Goal: Task Accomplishment & Management: Complete application form

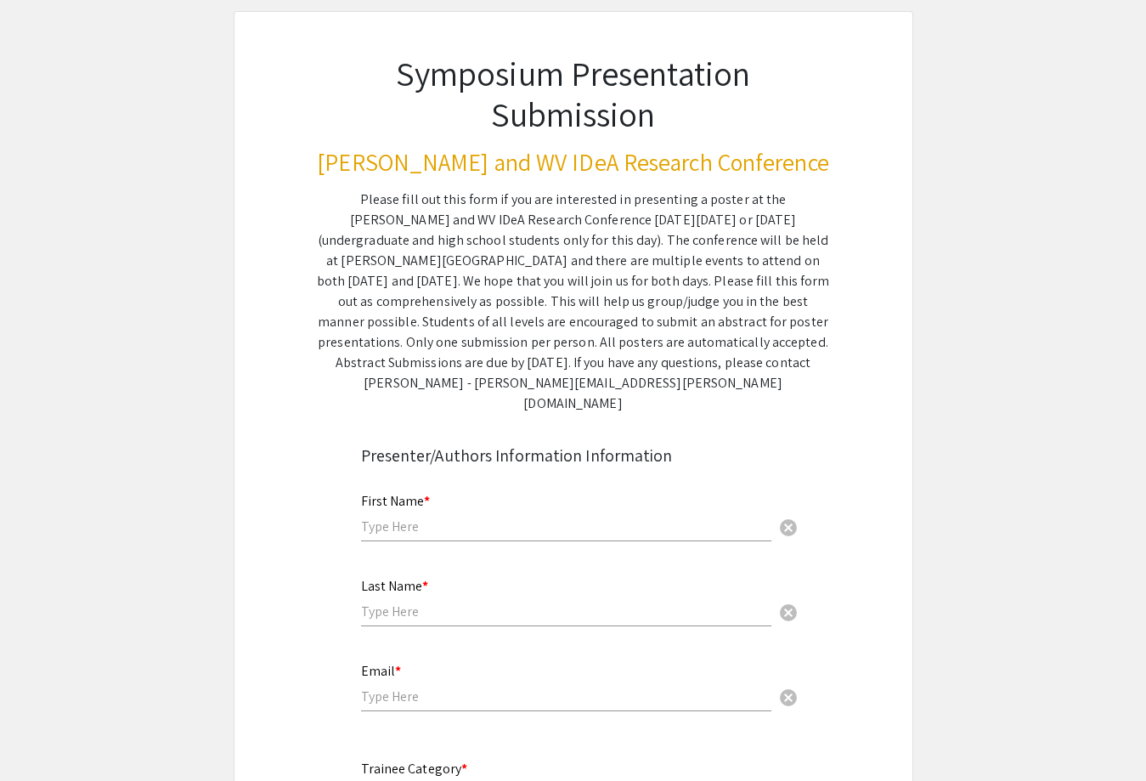
scroll to position [339, 0]
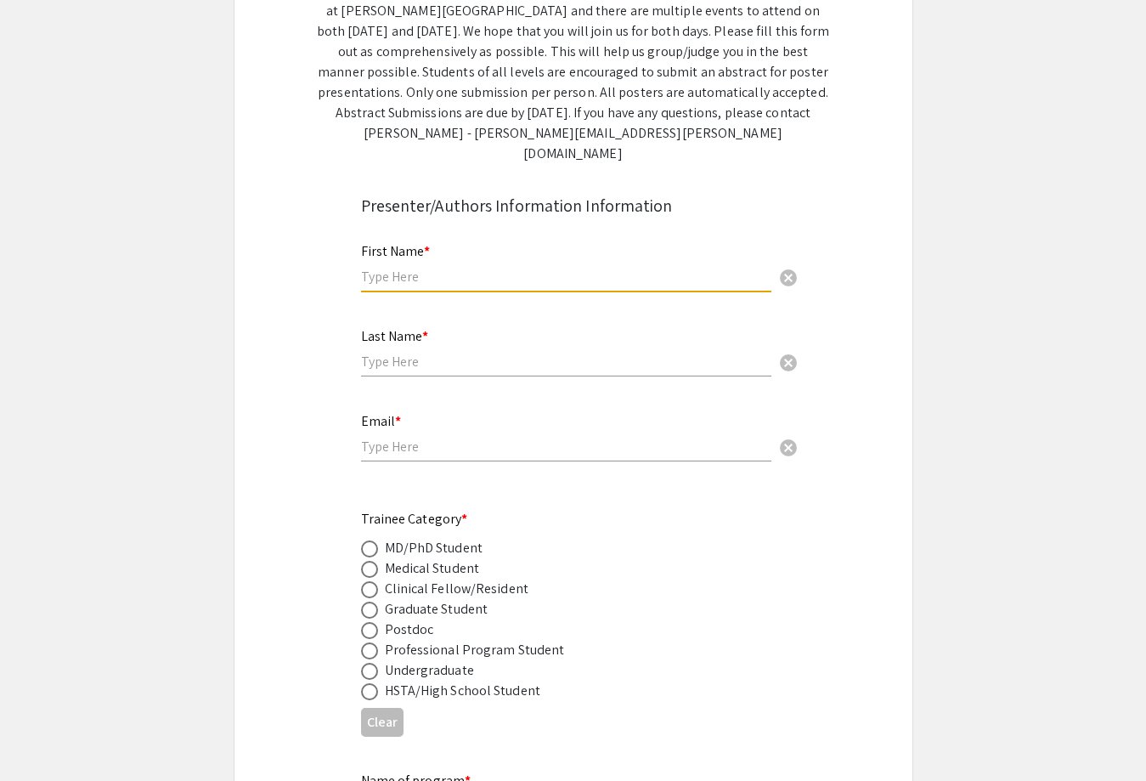
click at [399, 268] on input "text" at bounding box center [566, 277] width 410 height 18
type input "Pallavi"
type input "Sharma"
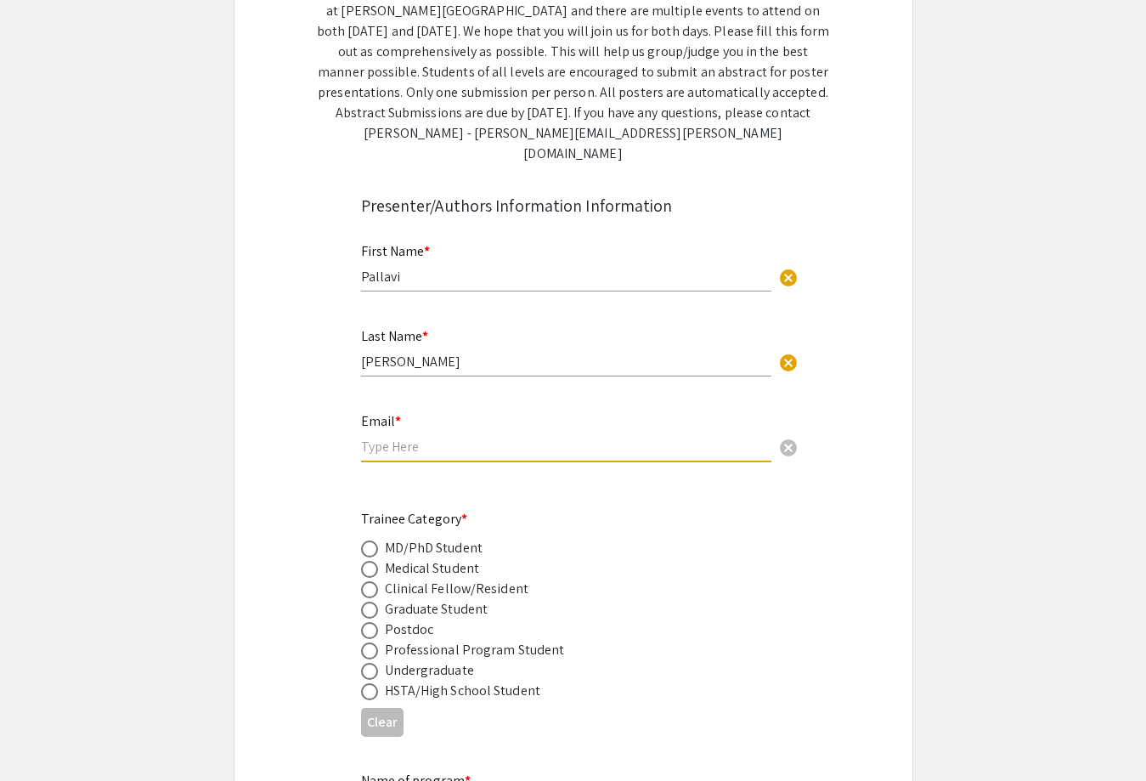
click at [406, 438] on input "email" at bounding box center [566, 447] width 410 height 18
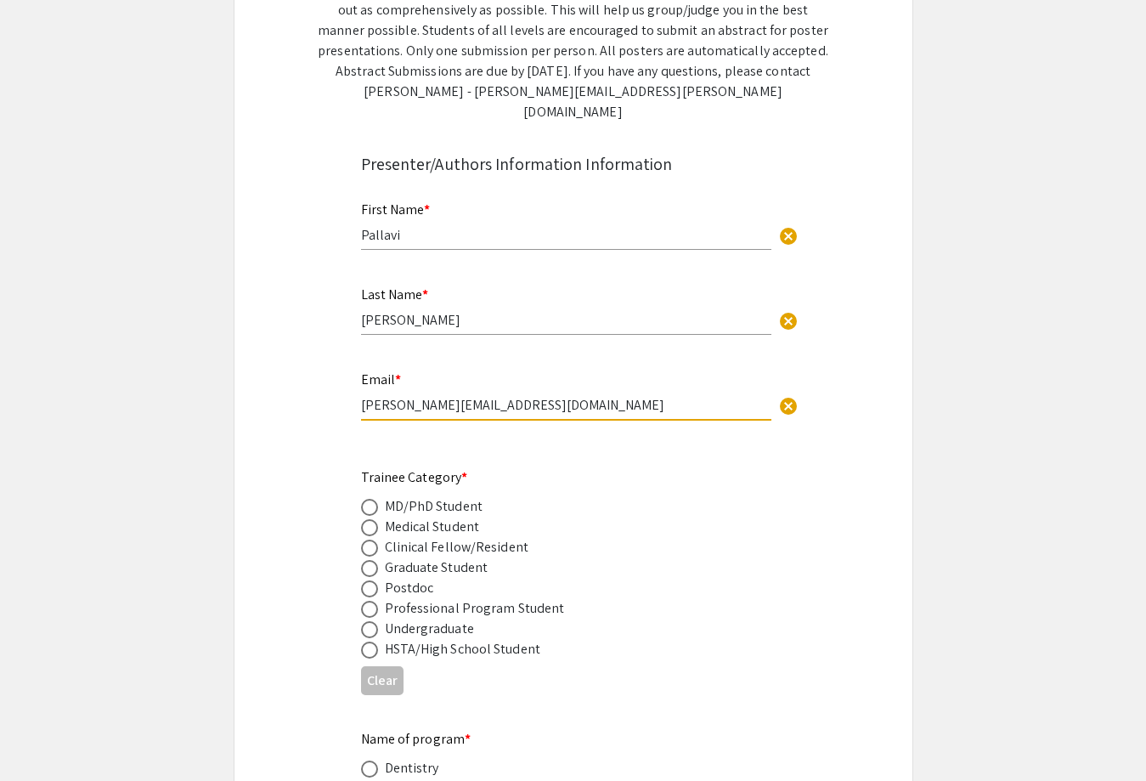
scroll to position [472, 0]
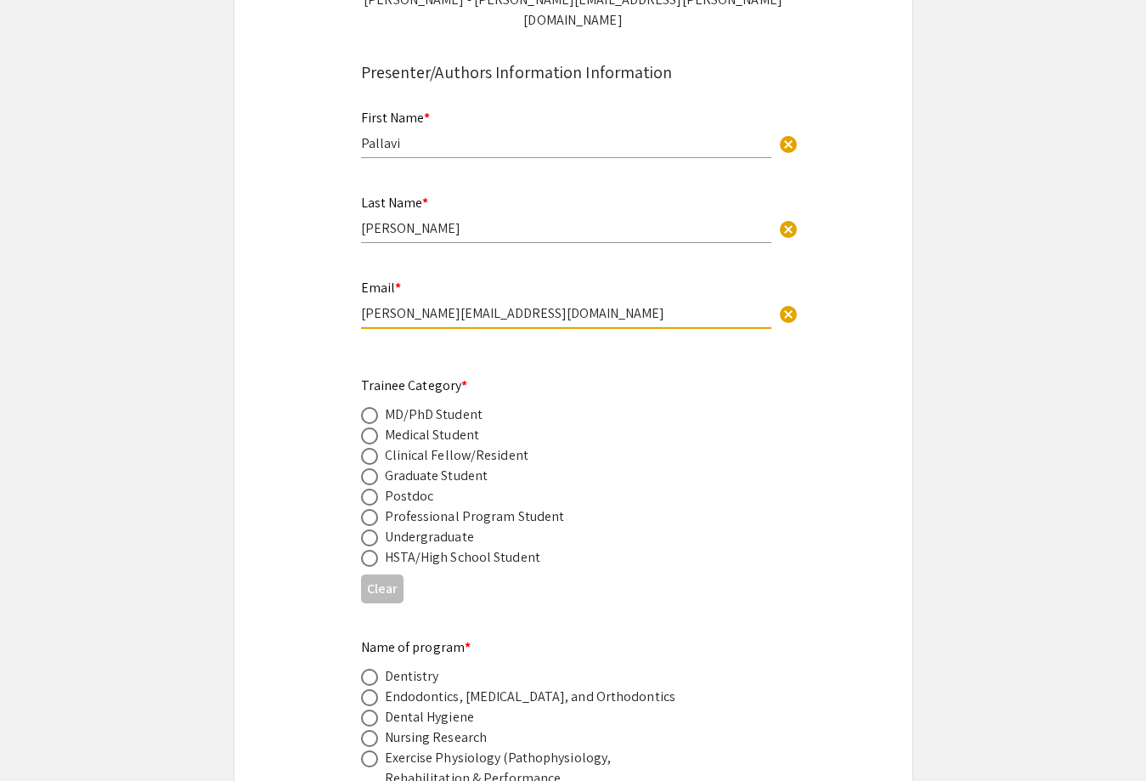
type input "Pallavi.Sharma@hsc.wvu.edu"
click at [371, 489] on span at bounding box center [369, 497] width 17 height 17
click at [371, 489] on input "radio" at bounding box center [369, 497] width 17 height 17
radio input "true"
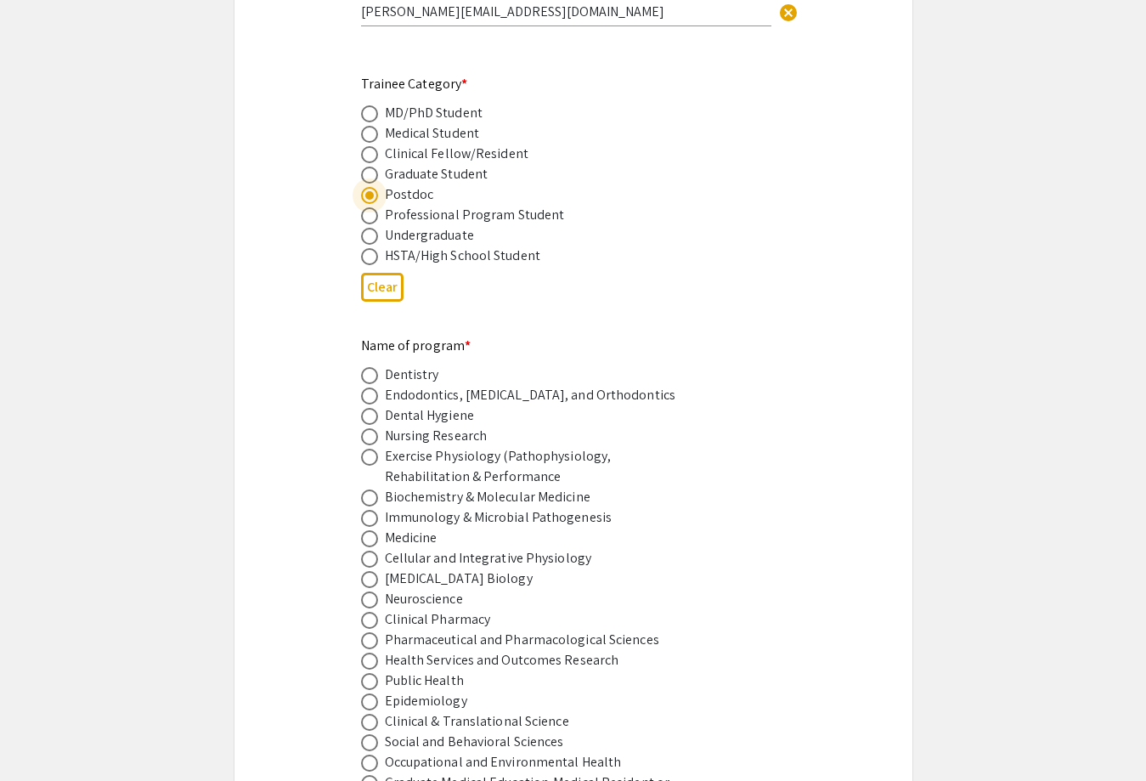
scroll to position [775, 0]
click at [372, 591] on span at bounding box center [369, 599] width 17 height 17
click at [372, 591] on input "radio" at bounding box center [369, 599] width 17 height 17
radio input "true"
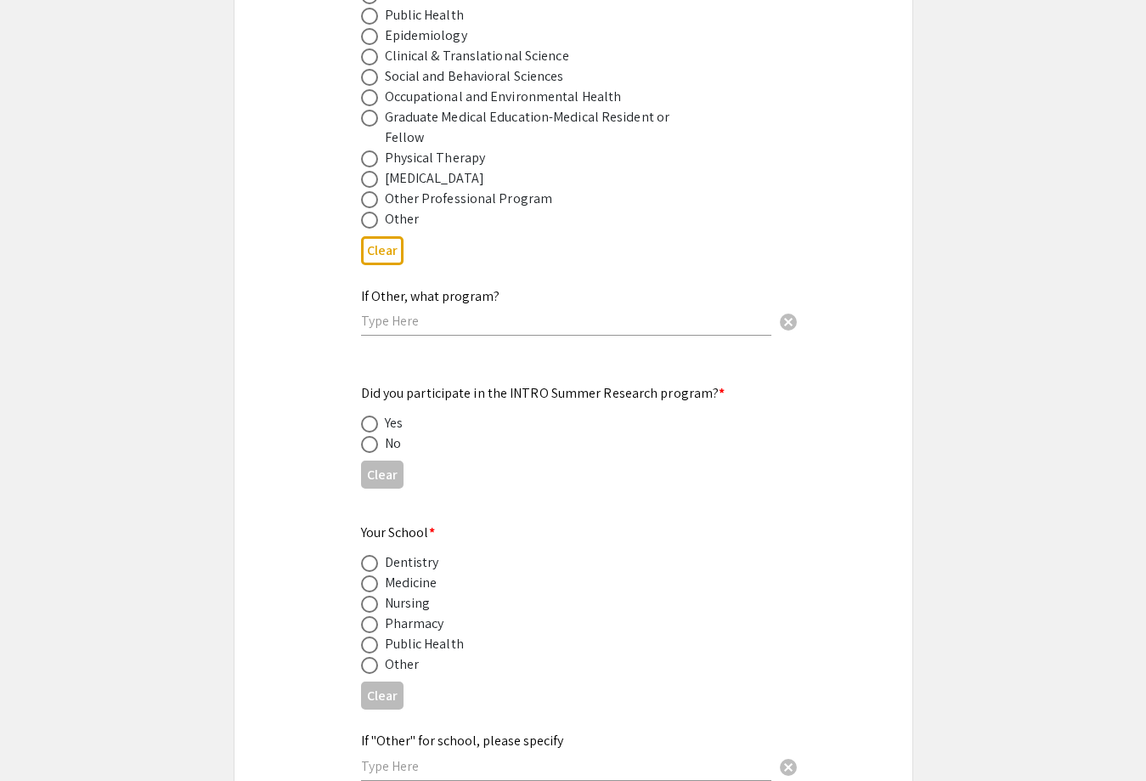
scroll to position [1482, 0]
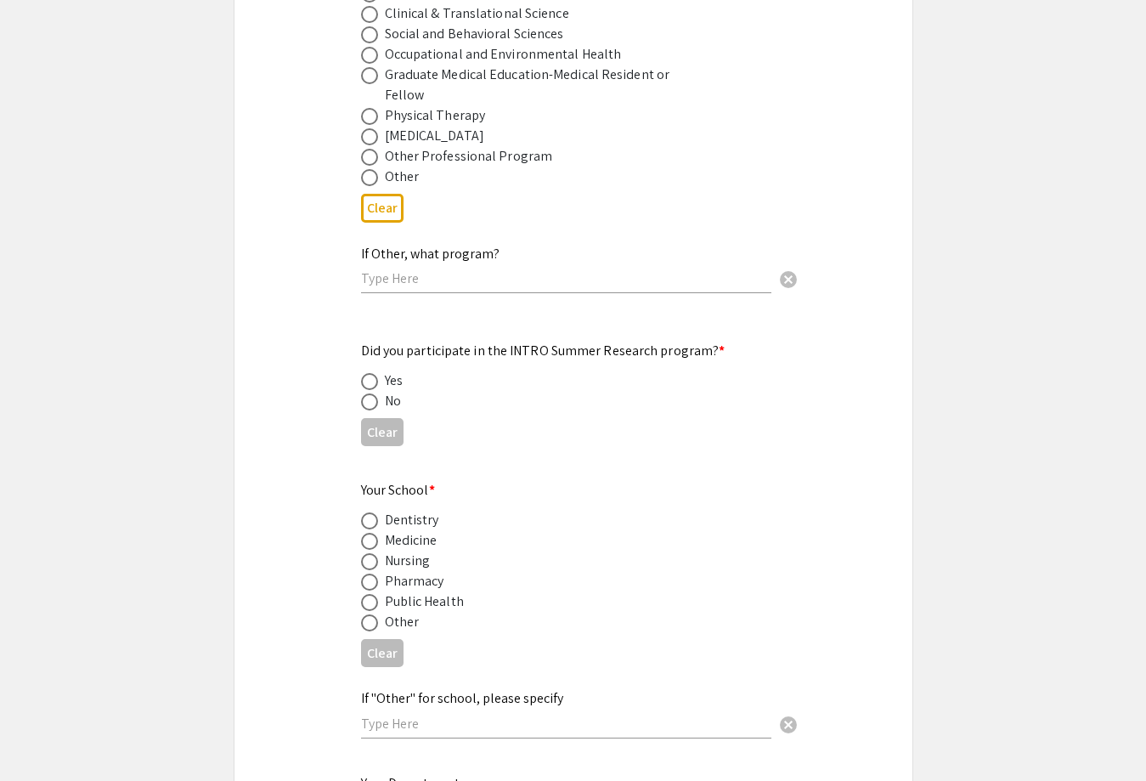
click at [365, 393] on span at bounding box center [369, 401] width 17 height 17
click at [365, 393] on input "radio" at bounding box center [369, 401] width 17 height 17
radio input "true"
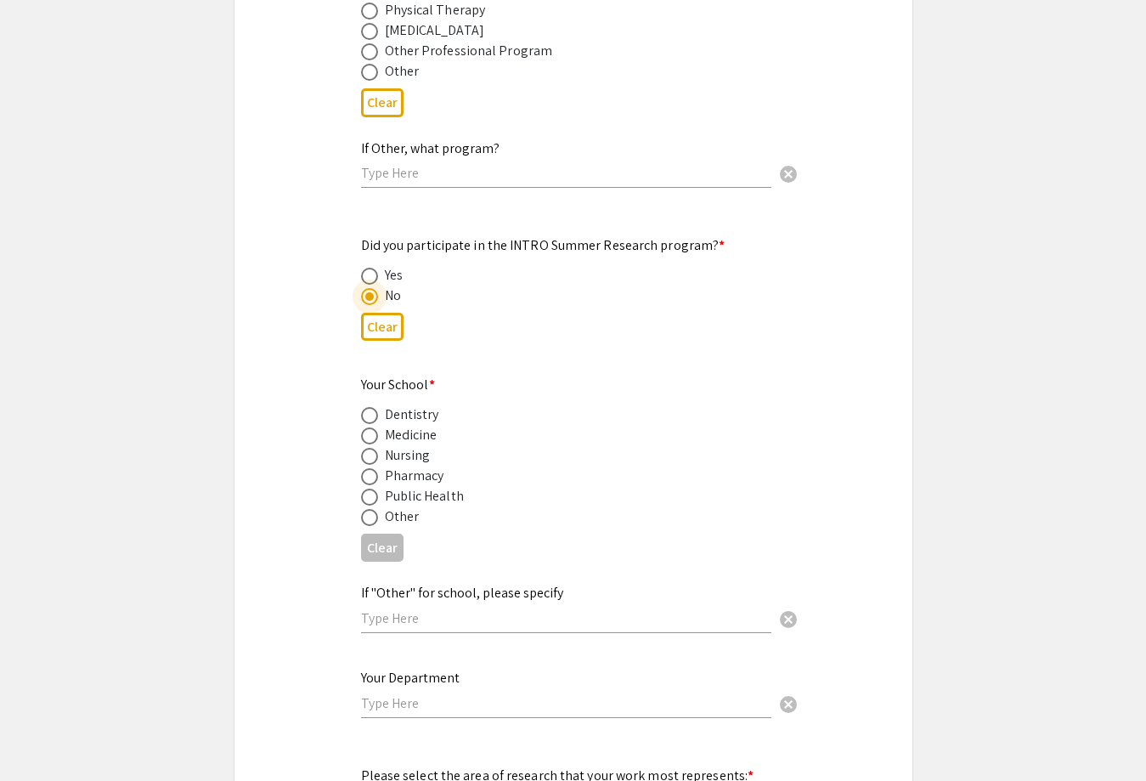
scroll to position [1591, 0]
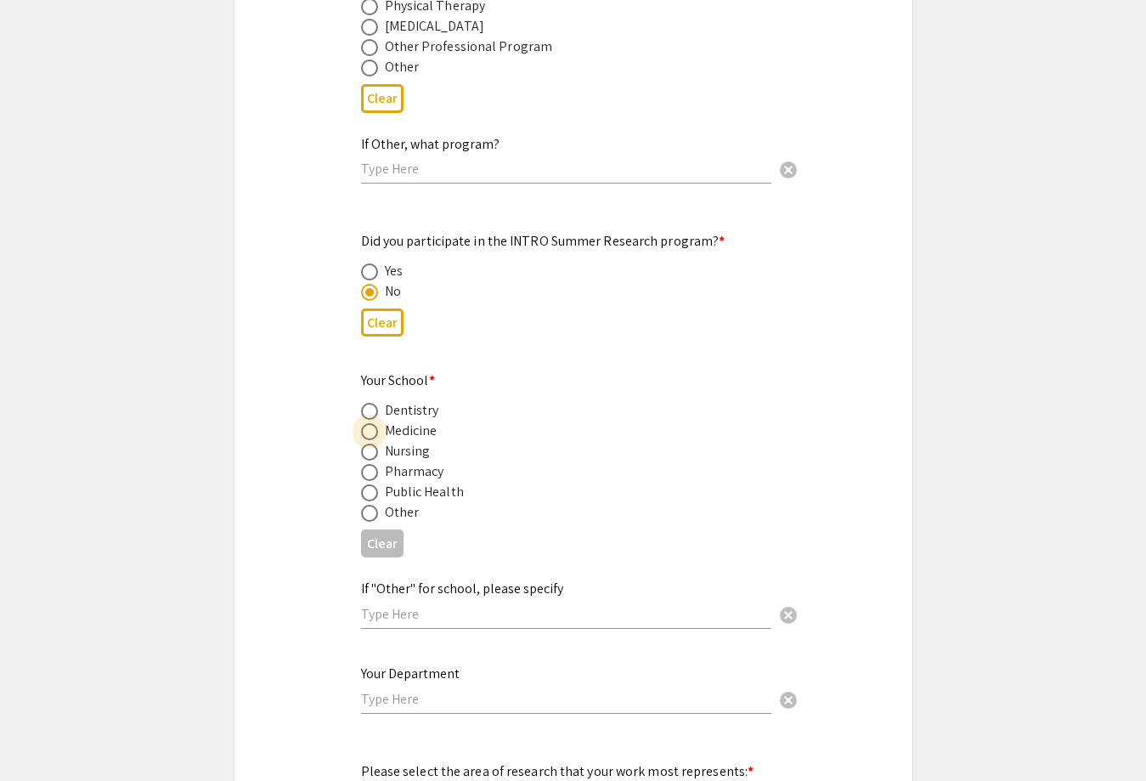
click at [370, 423] on span at bounding box center [369, 431] width 17 height 17
click at [370, 423] on input "radio" at bounding box center [369, 431] width 17 height 17
click at [382, 529] on button "Clear" at bounding box center [382, 543] width 42 height 28
click at [372, 423] on span at bounding box center [369, 431] width 17 height 17
click at [372, 423] on input "radio" at bounding box center [369, 431] width 17 height 17
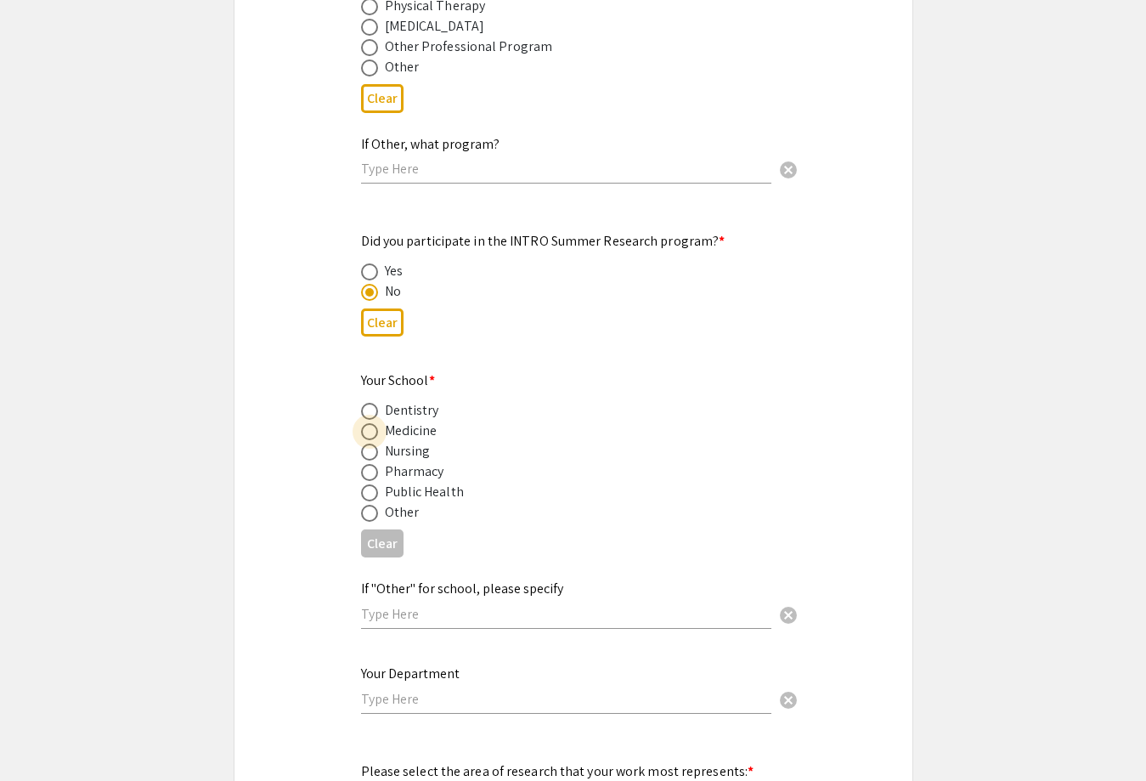
radio input "true"
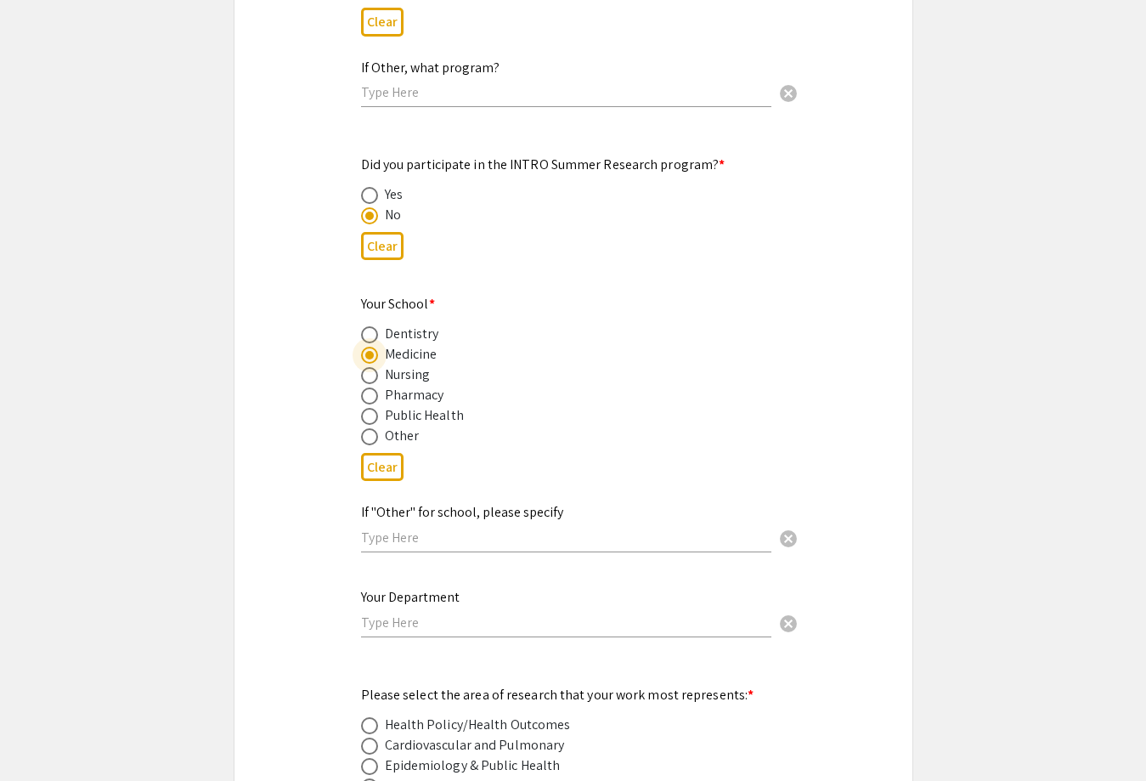
scroll to position [1682, 0]
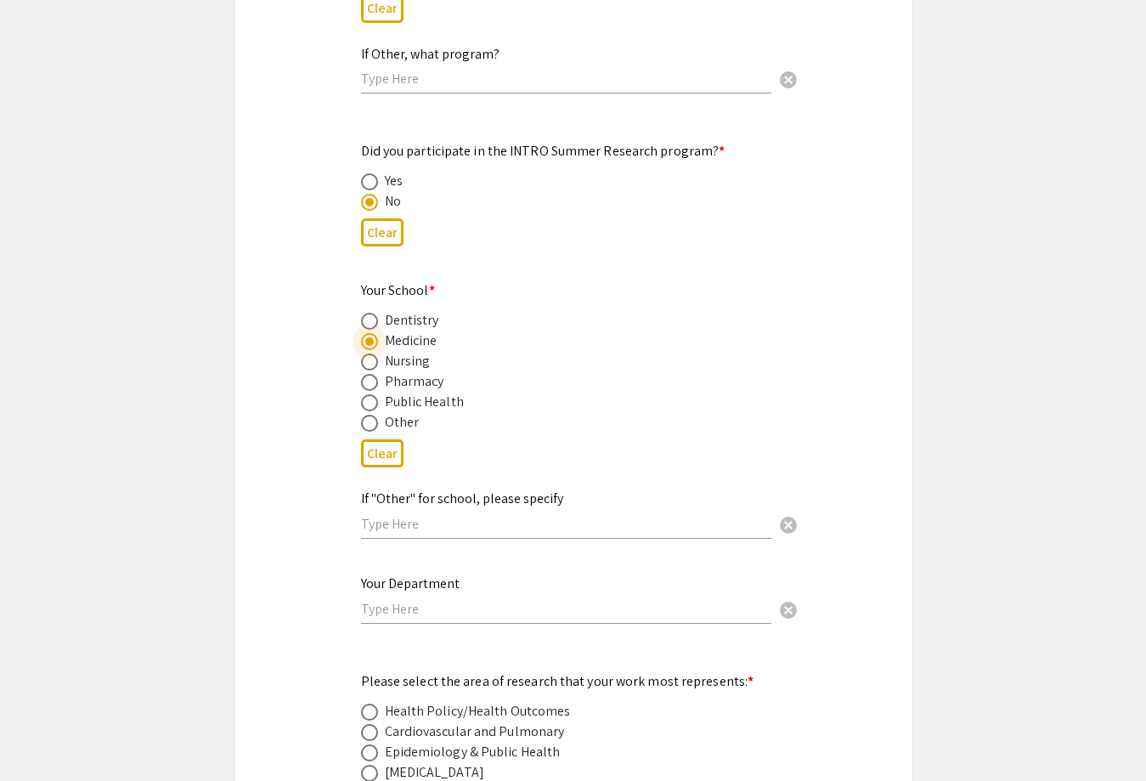
click at [370, 415] on span at bounding box center [369, 423] width 17 height 17
click at [370, 415] on input "radio" at bounding box center [369, 423] width 17 height 17
radio input "true"
click at [412, 515] on input "text" at bounding box center [566, 524] width 410 height 18
click at [369, 333] on span at bounding box center [369, 341] width 17 height 17
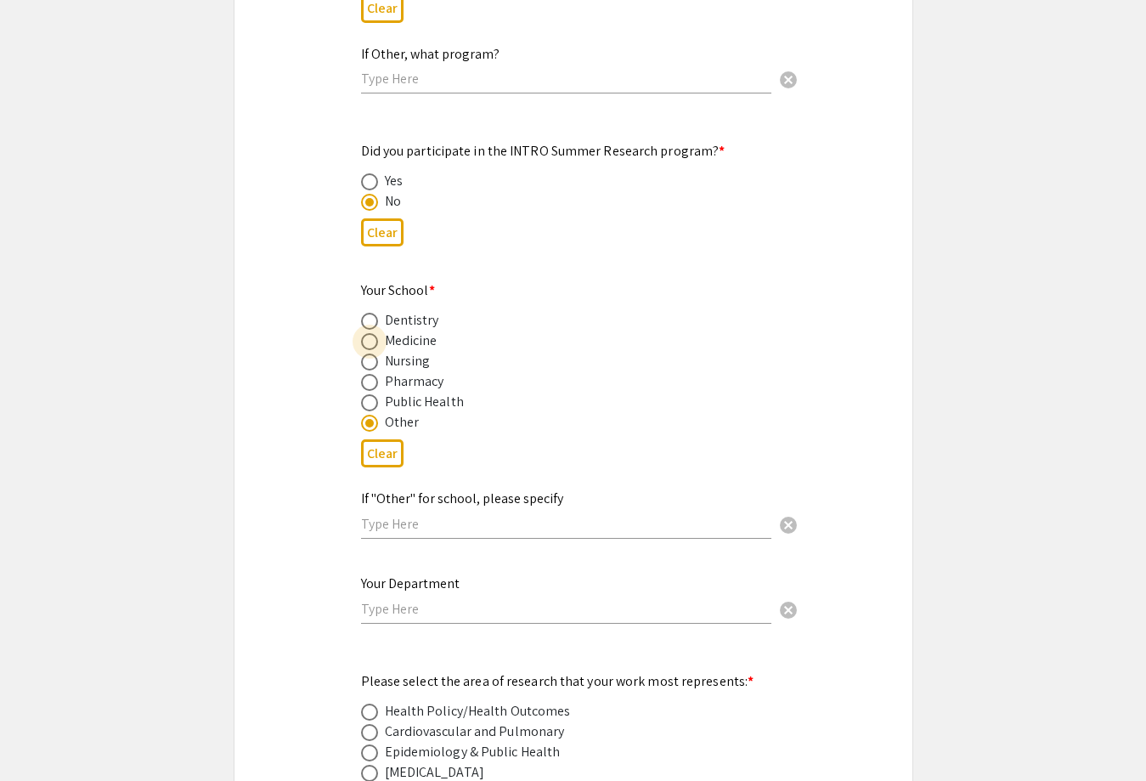
click at [369, 333] on input "radio" at bounding box center [369, 341] width 17 height 17
radio input "true"
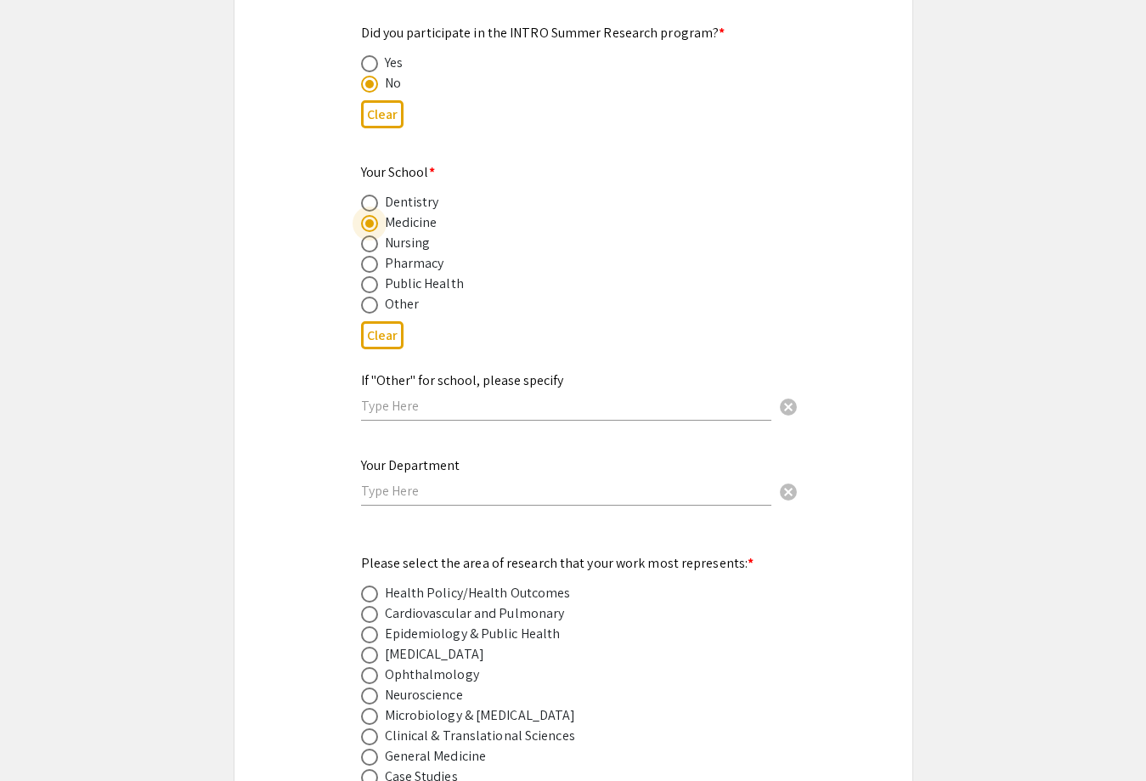
scroll to position [1800, 0]
click at [482, 481] on input "text" at bounding box center [566, 490] width 410 height 18
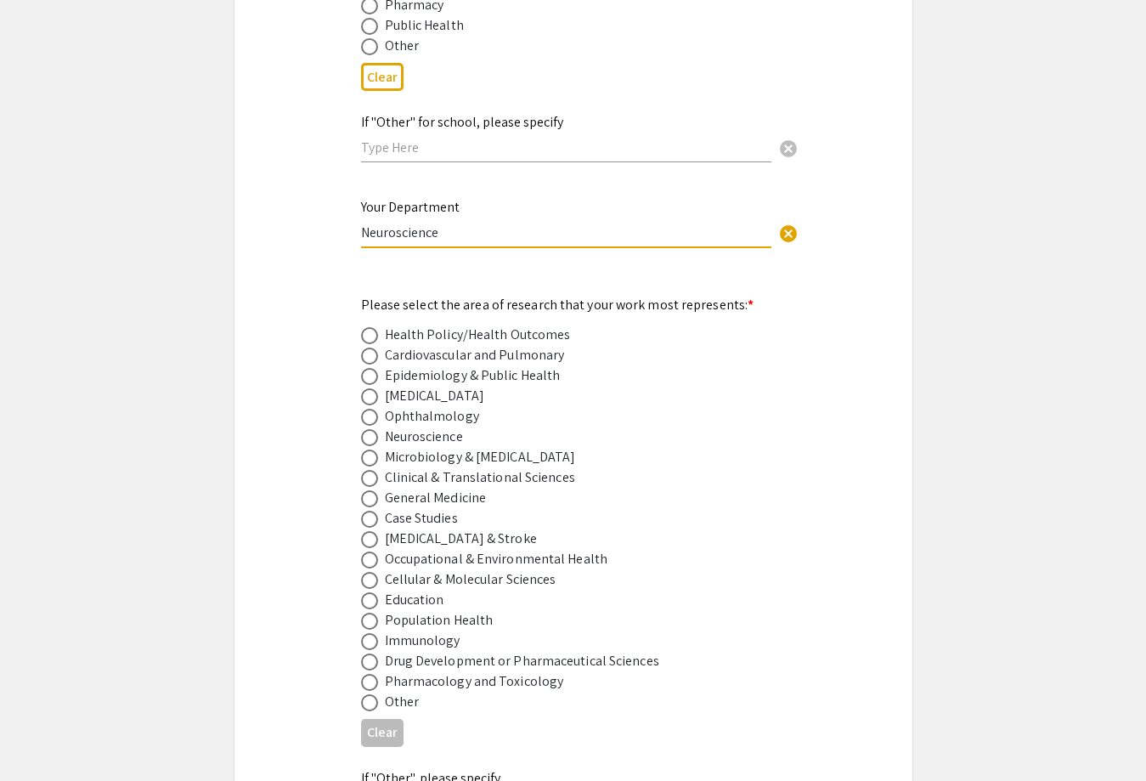
scroll to position [2121, 0]
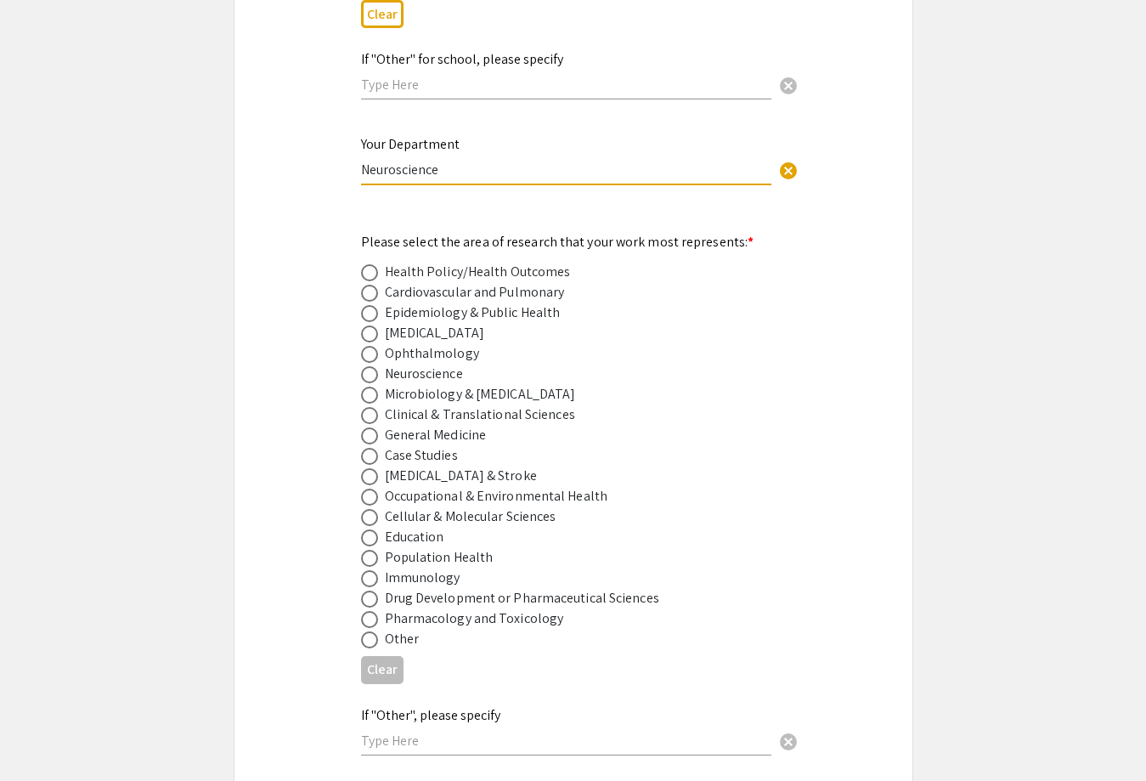
type input "Neuroscience"
click at [372, 571] on span at bounding box center [369, 578] width 17 height 17
click at [372, 571] on input "radio" at bounding box center [369, 578] width 17 height 17
radio input "true"
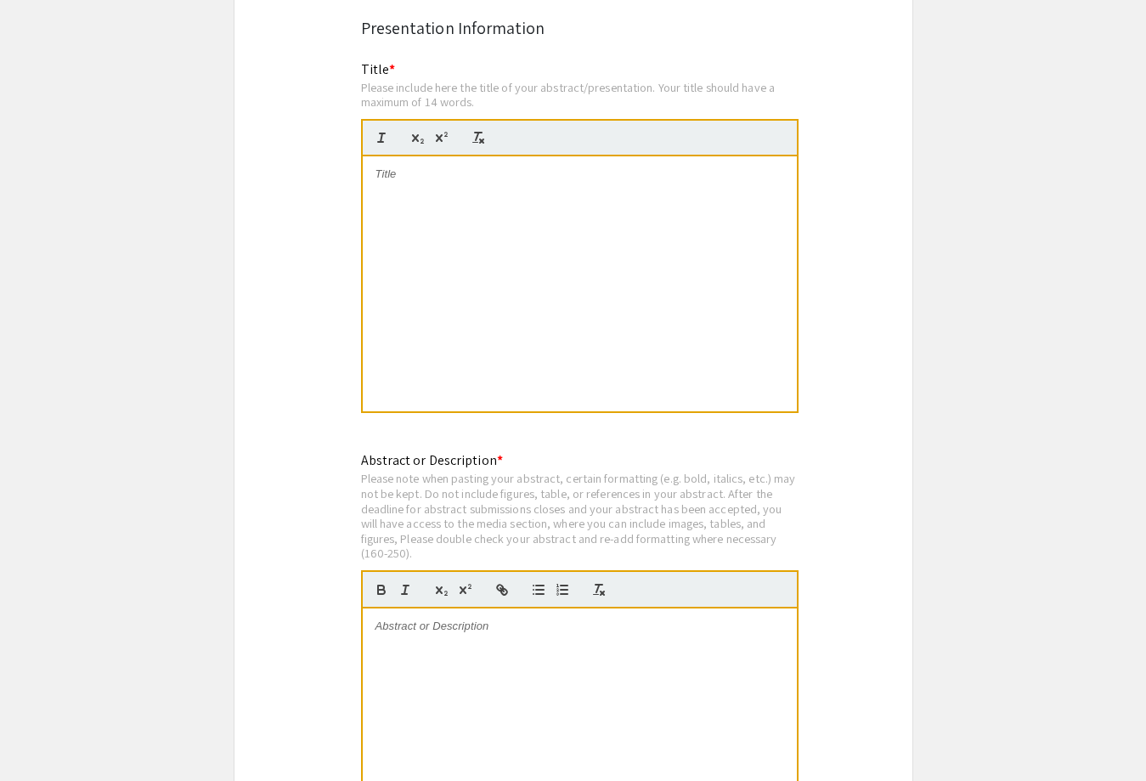
scroll to position [3112, 0]
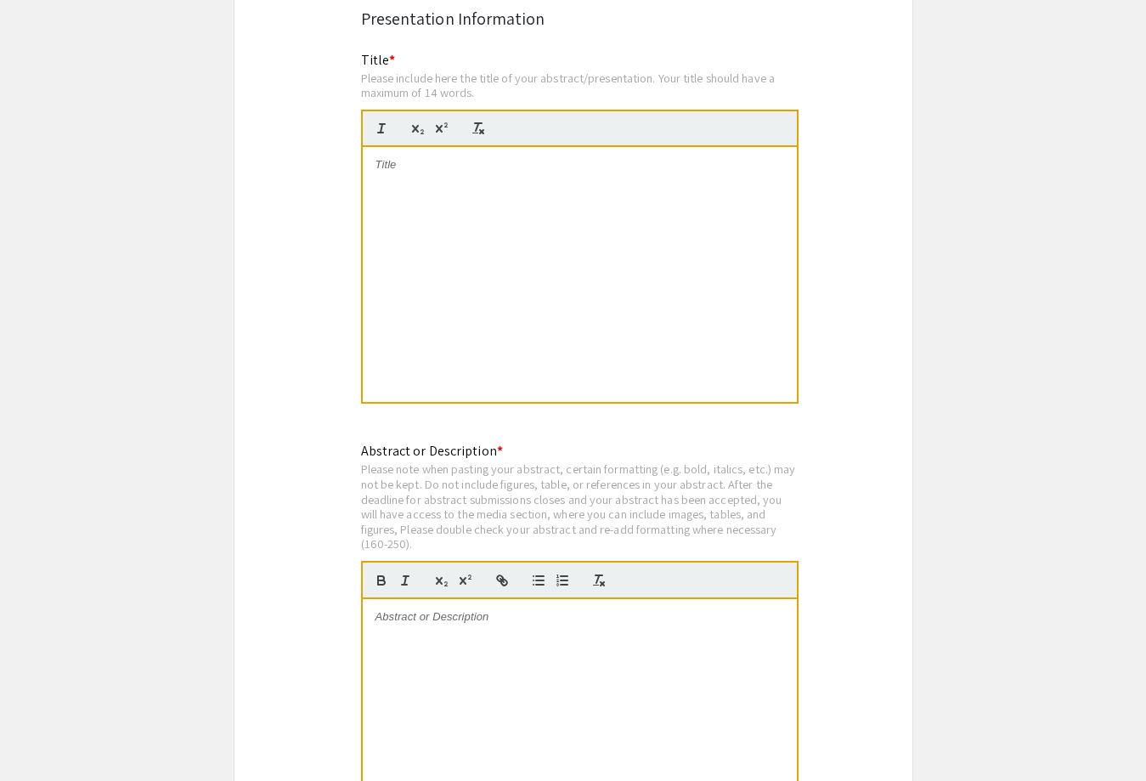
click at [459, 229] on div at bounding box center [580, 274] width 434 height 255
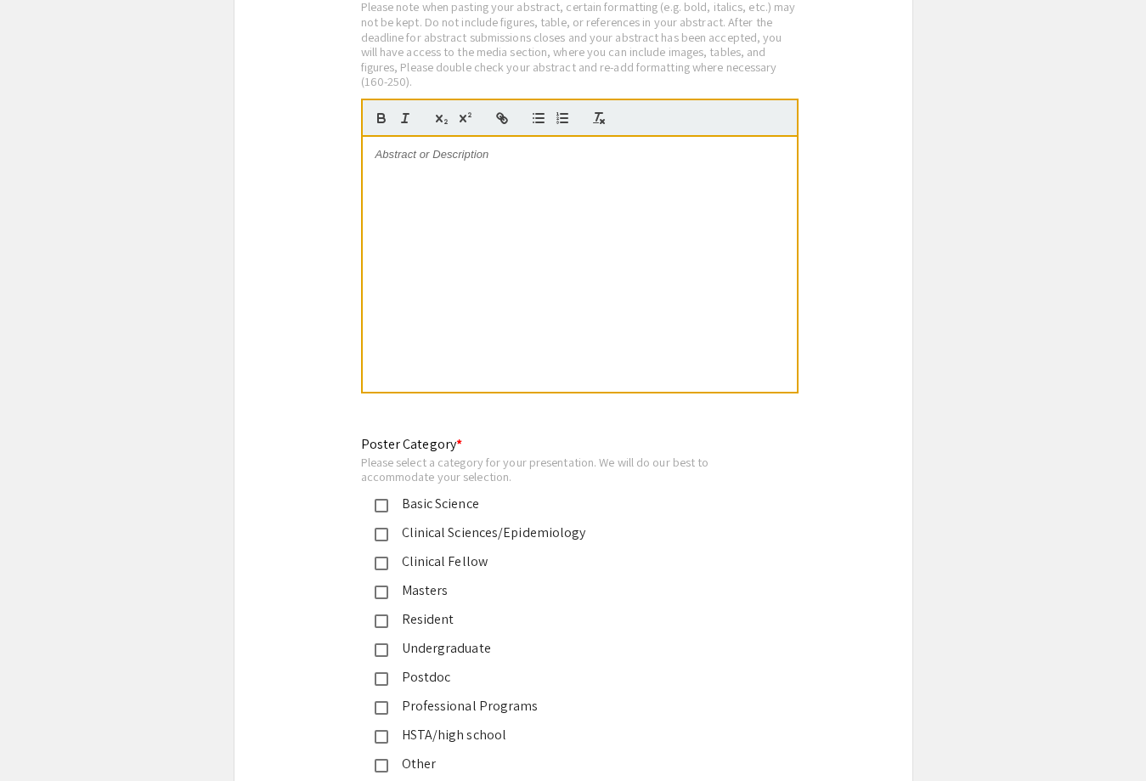
scroll to position [3501, 0]
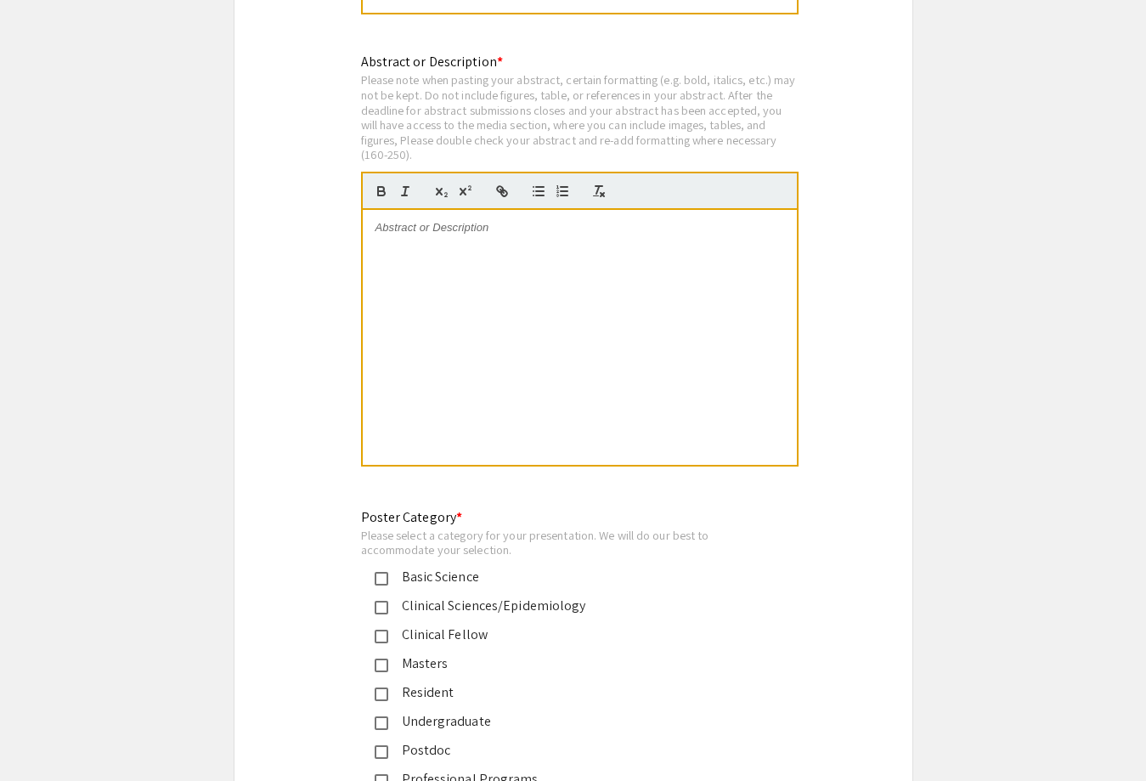
click at [414, 267] on div at bounding box center [580, 337] width 434 height 255
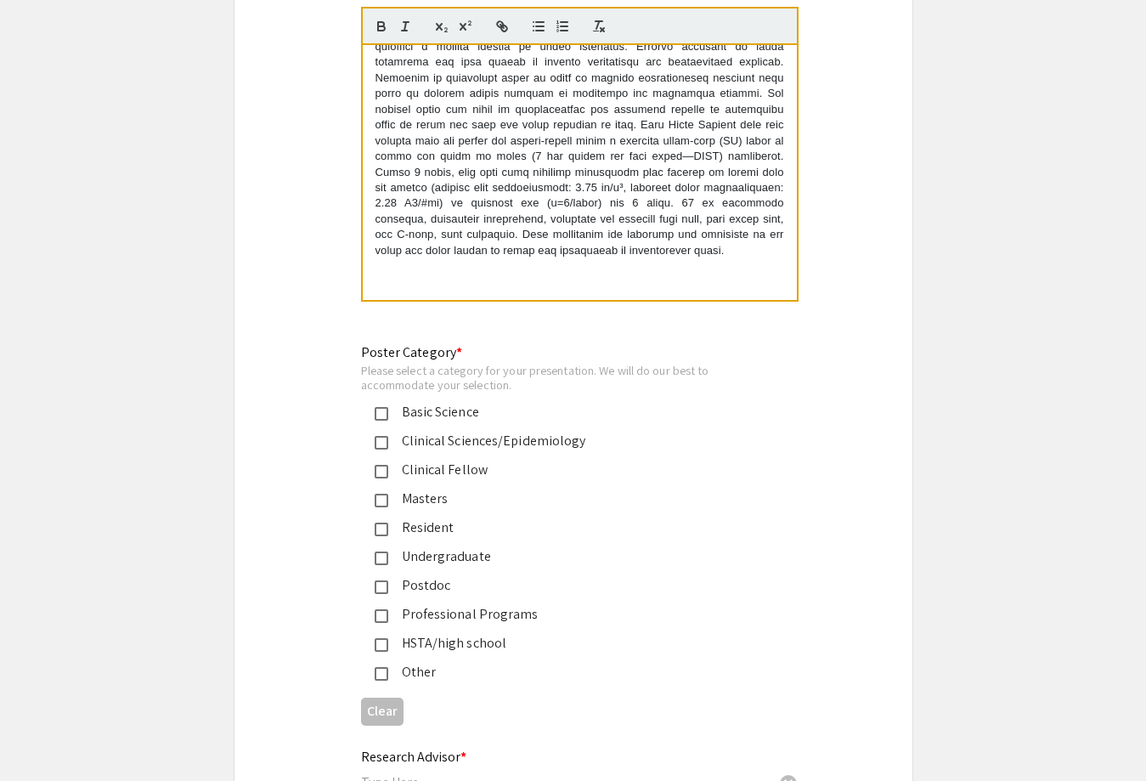
scroll to position [3705, 0]
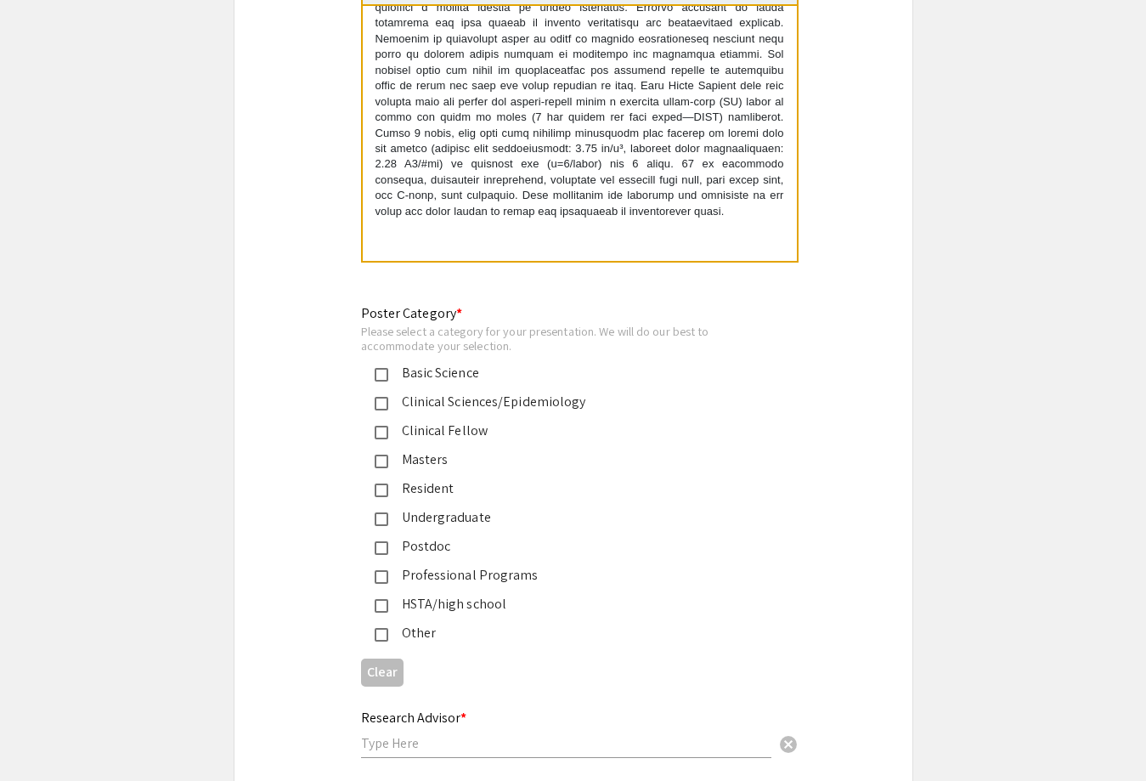
click at [384, 541] on mat-pseudo-checkbox at bounding box center [382, 548] width 14 height 14
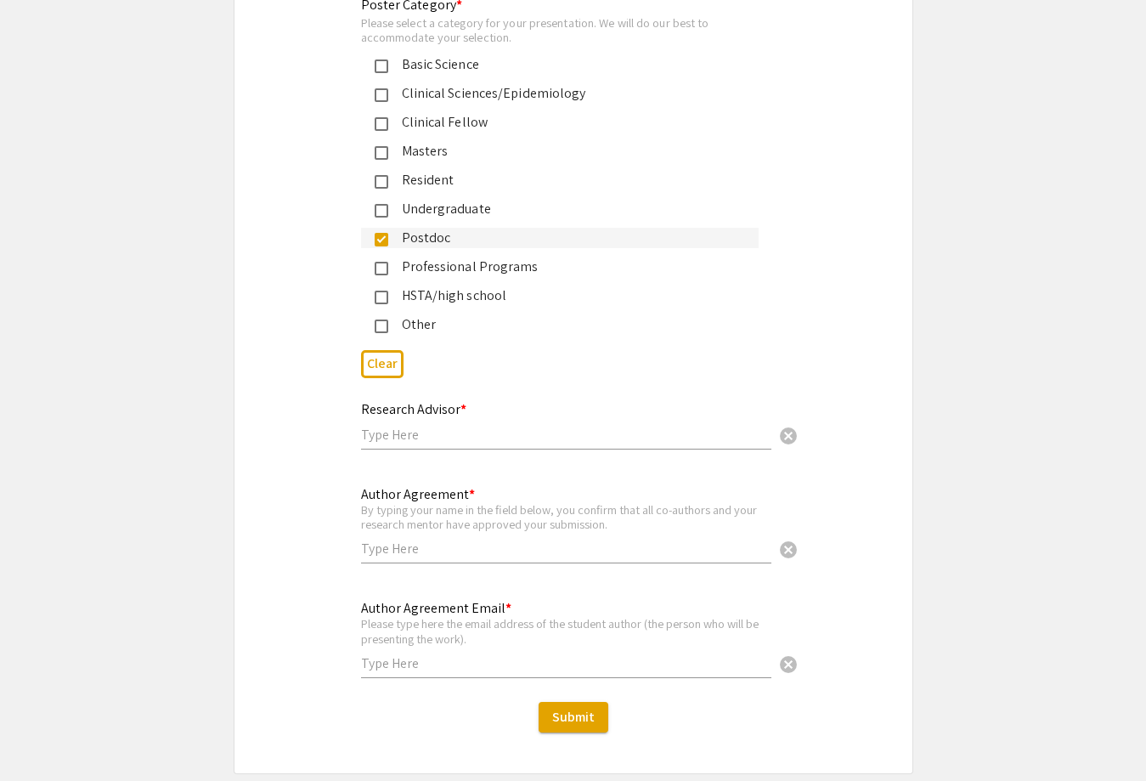
scroll to position [4089, 0]
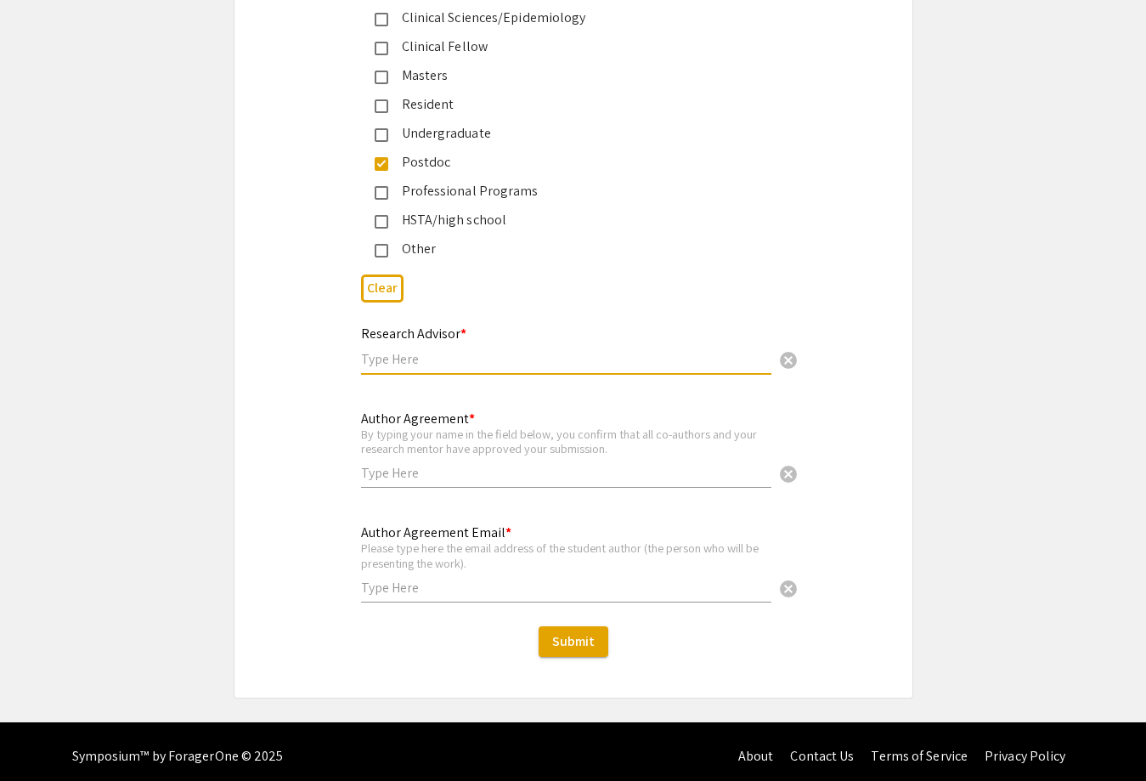
click at [471, 350] on input "text" at bounding box center [566, 359] width 410 height 18
type input "Dr Randy J Nelson"
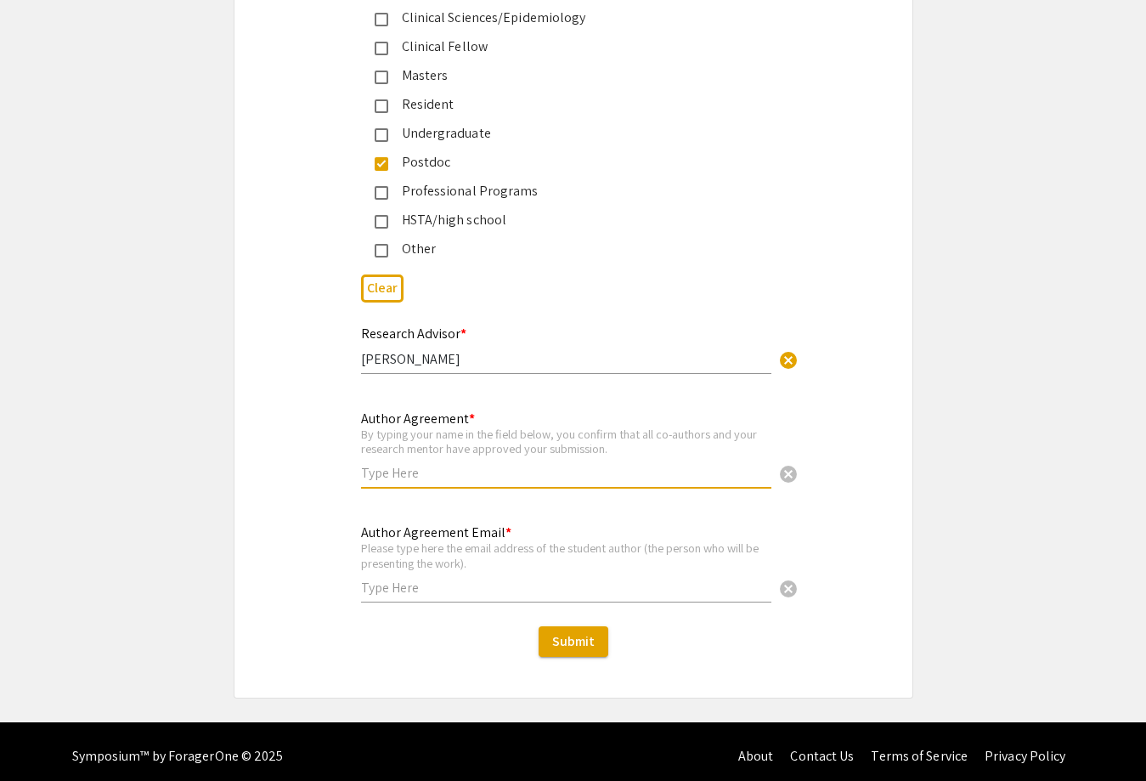
click at [398, 464] on input "text" at bounding box center [566, 473] width 410 height 18
type input "Pallavi Sharma"
click at [441, 579] on input "text" at bounding box center [566, 588] width 410 height 18
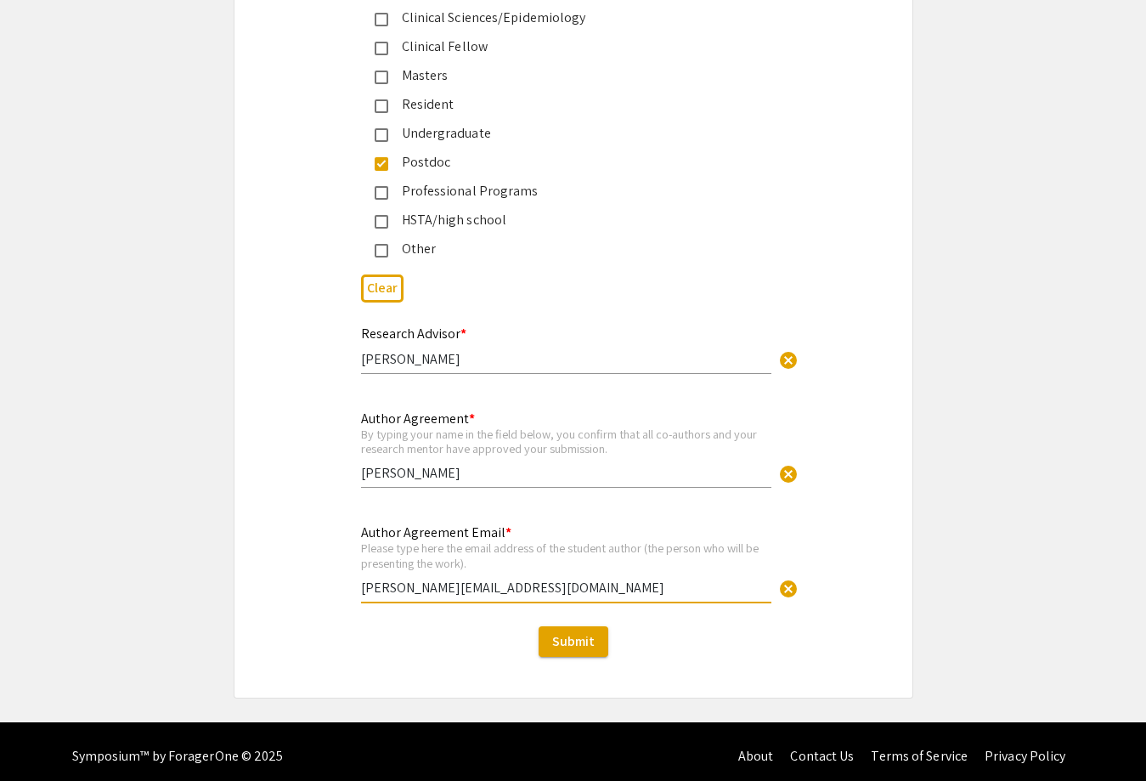
type input "Pallavi.Sharma@hsc.wvu.edu"
click at [374, 350] on input "Dr Randy J Nelson" at bounding box center [566, 359] width 410 height 18
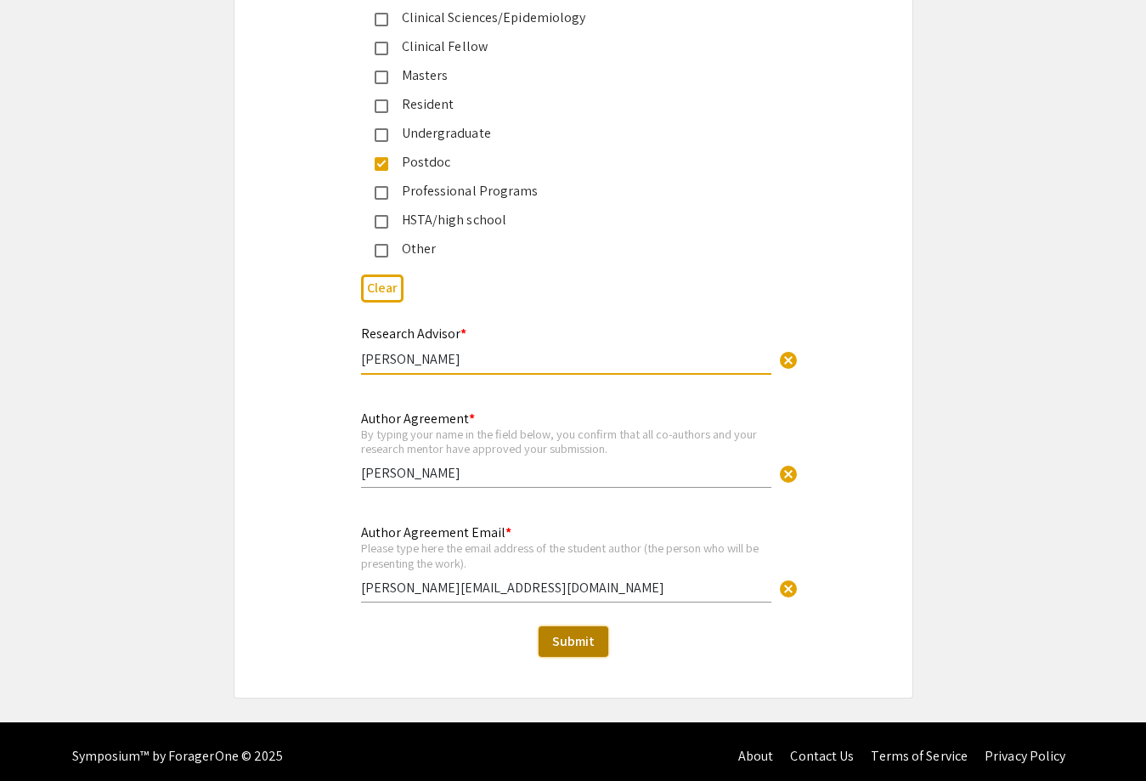
click at [568, 632] on span "Submit" at bounding box center [573, 641] width 42 height 18
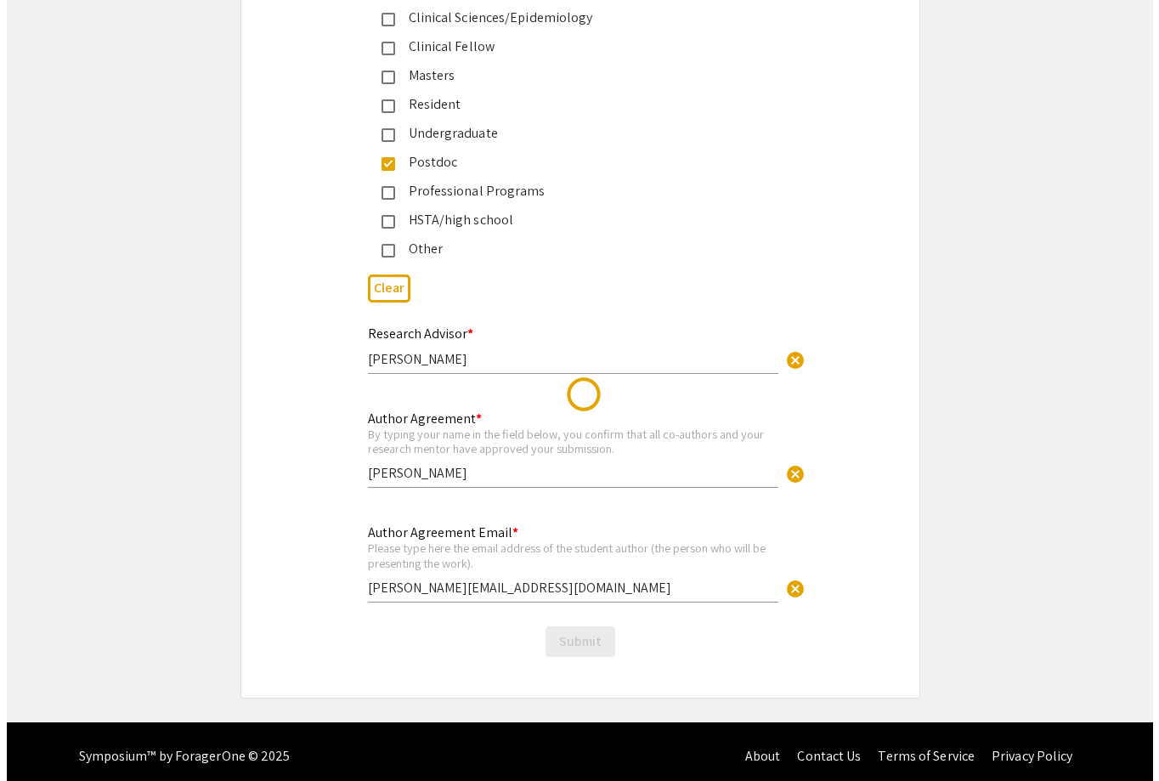
scroll to position [0, 0]
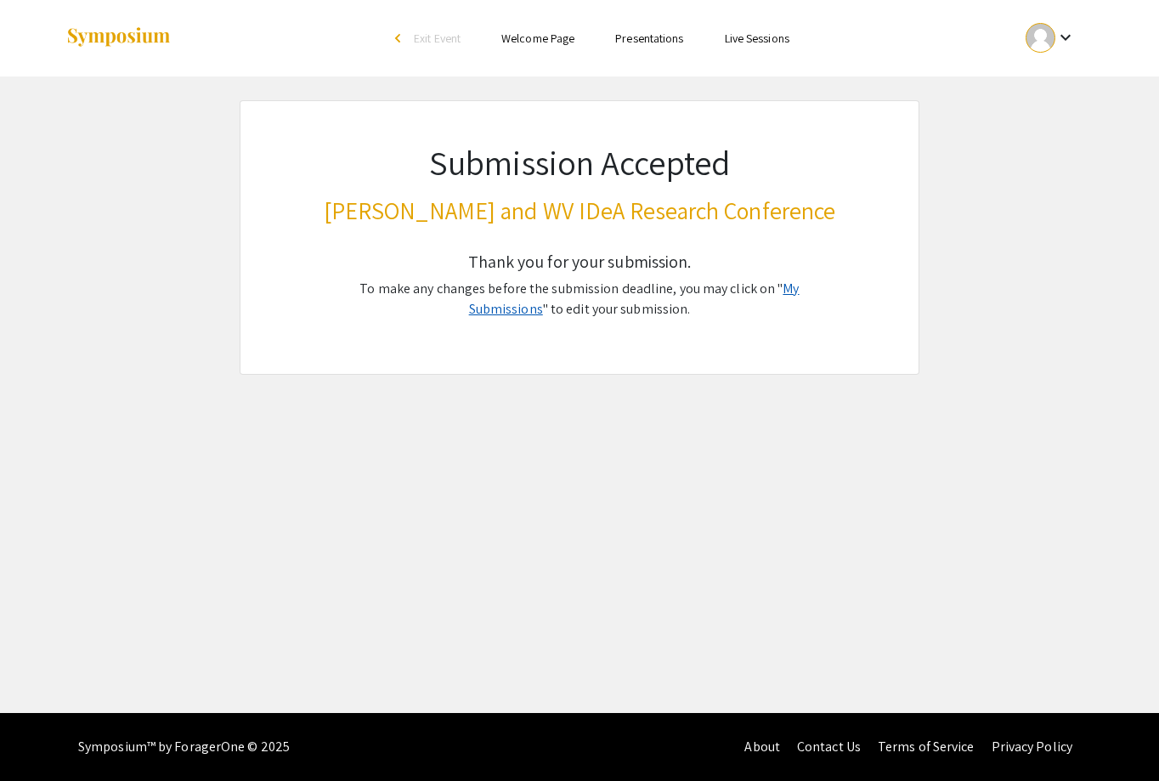
click at [784, 291] on link "My Submissions" at bounding box center [634, 299] width 331 height 38
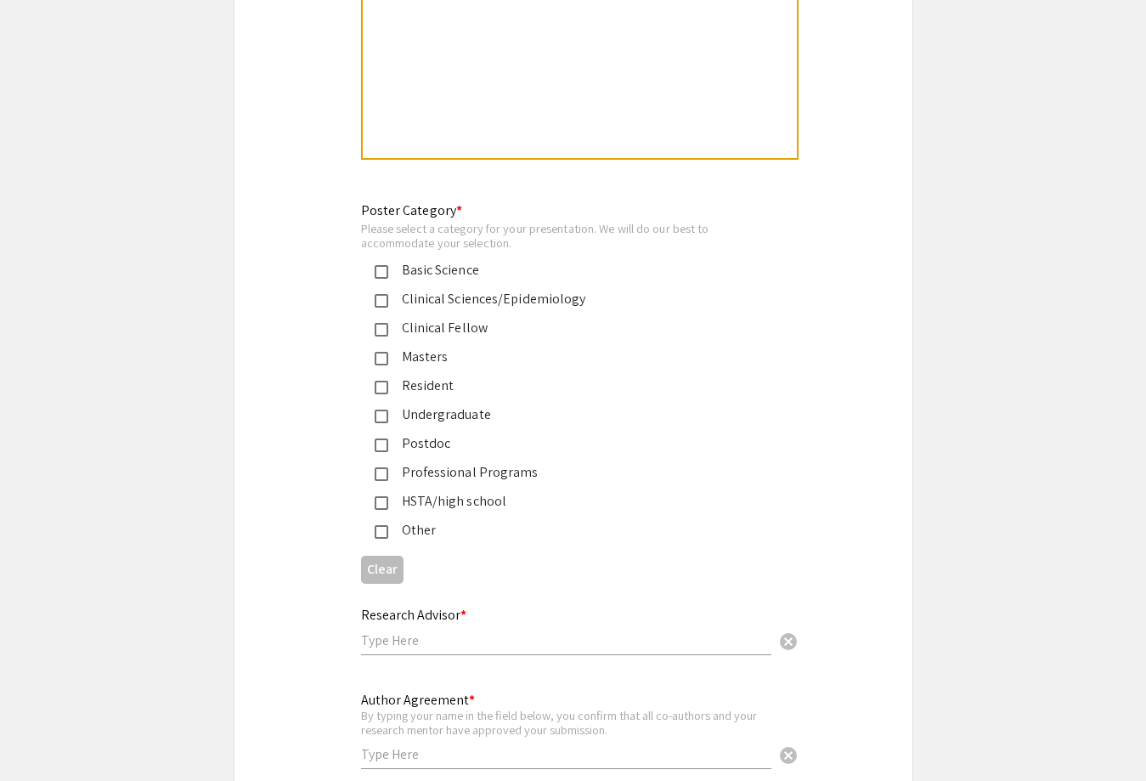
scroll to position [3963, 0]
